Goal: Task Accomplishment & Management: Manage account settings

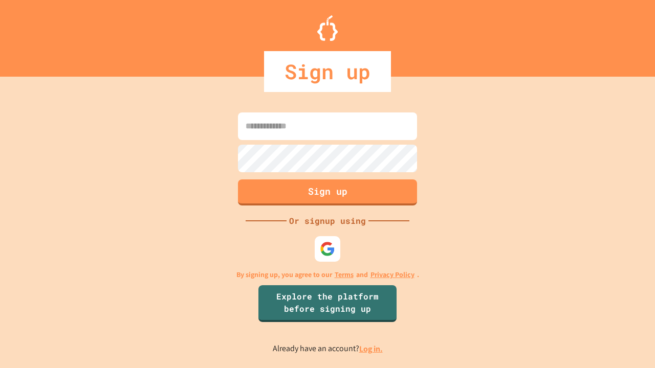
click at [372, 349] on link "Log in." at bounding box center [371, 349] width 24 height 11
